Goal: Use online tool/utility: Utilize a website feature to perform a specific function

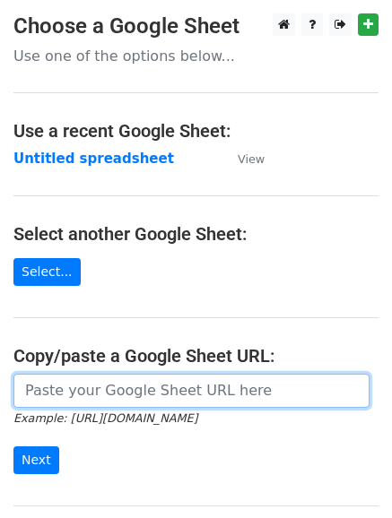
click at [123, 381] on input "url" at bounding box center [191, 391] width 356 height 34
paste input "[URL][DOMAIN_NAME]"
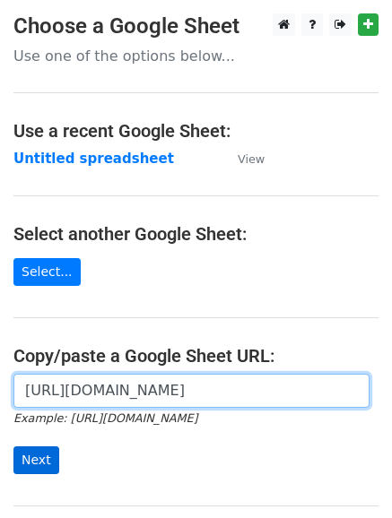
type input "[URL][DOMAIN_NAME]"
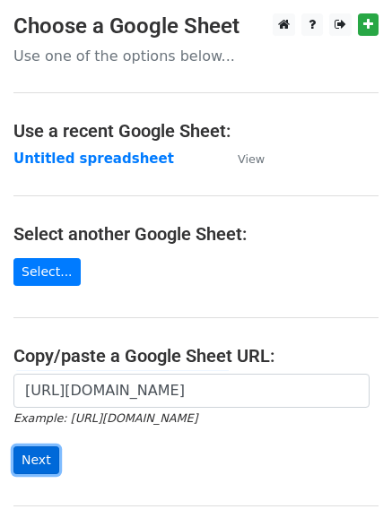
scroll to position [0, 0]
click at [35, 456] on input "Next" at bounding box center [36, 460] width 46 height 28
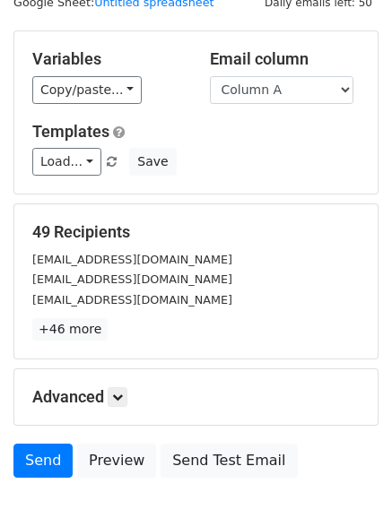
scroll to position [67, 0]
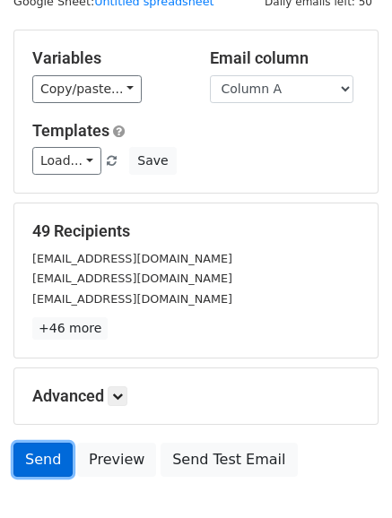
click at [26, 461] on link "Send" at bounding box center [42, 460] width 59 height 34
